Goal: Navigation & Orientation: Find specific page/section

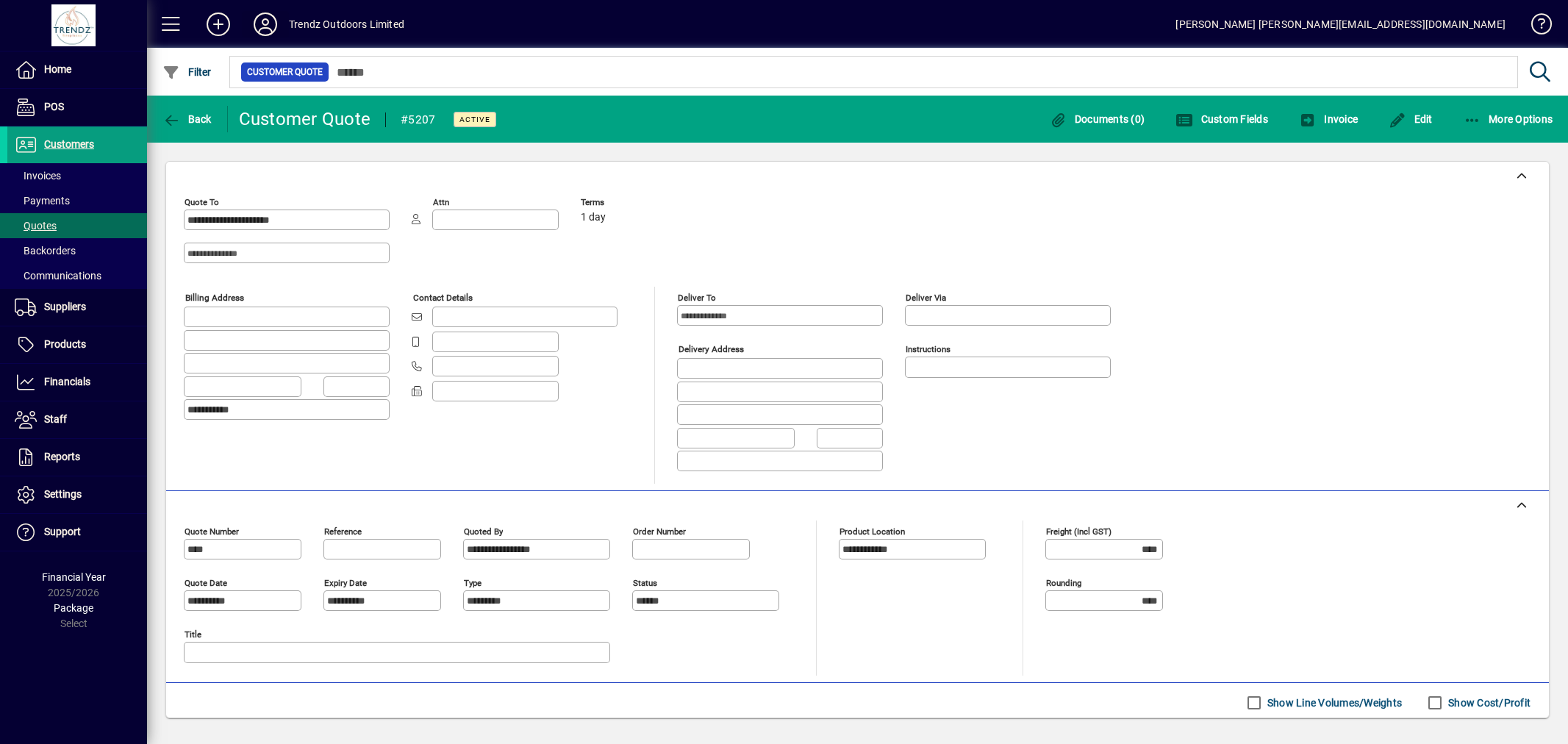
drag, startPoint x: 0, startPoint y: 0, endPoint x: 261, endPoint y: 21, distance: 261.8
click at [261, 21] on icon at bounding box center [265, 24] width 30 height 24
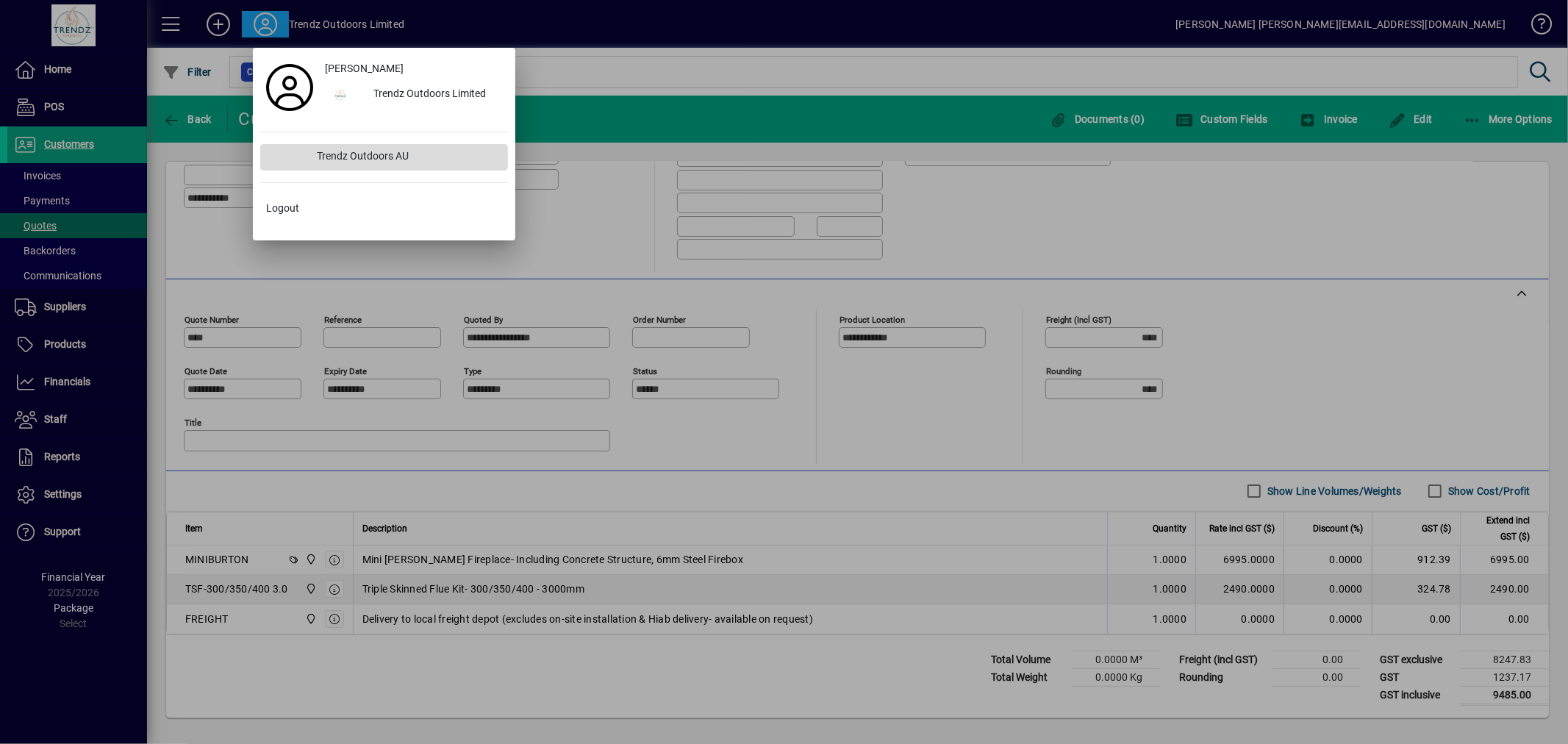
click at [388, 150] on div "Trendz Outdoors AU" at bounding box center [406, 157] width 202 height 27
